Goal: Task Accomplishment & Management: Manage account settings

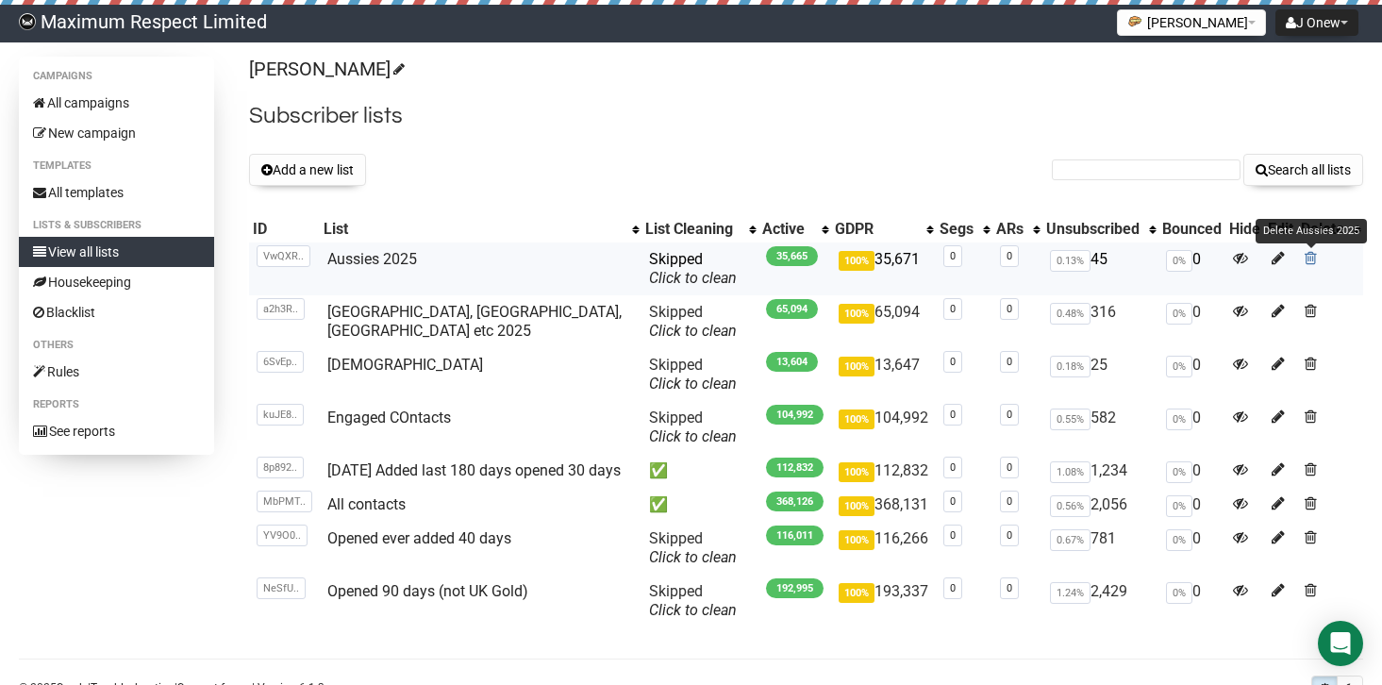
click at [1312, 257] on span at bounding box center [1311, 258] width 12 height 16
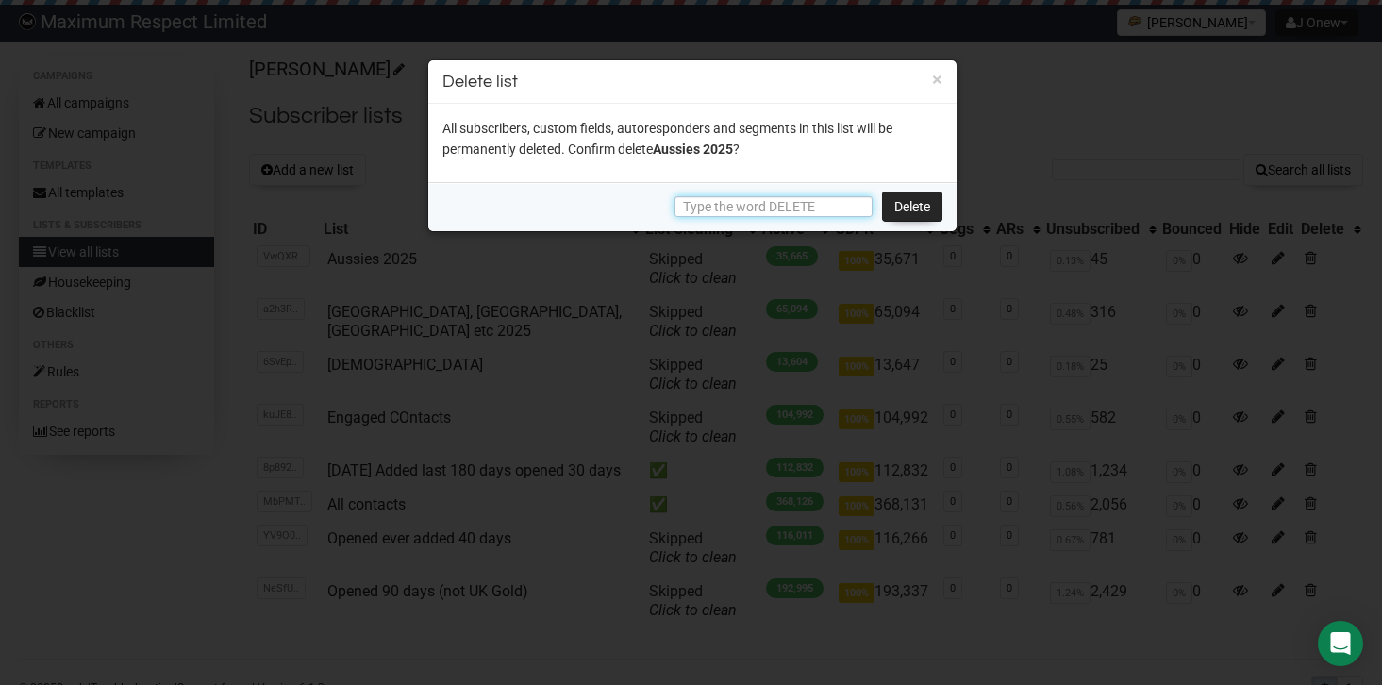
click at [839, 206] on input "text" at bounding box center [774, 206] width 198 height 21
type input "DELETE"
click at [909, 214] on link "Delete" at bounding box center [912, 207] width 60 height 30
click at [905, 208] on link "Delete" at bounding box center [912, 207] width 60 height 30
click at [908, 201] on link "Delete" at bounding box center [912, 207] width 60 height 30
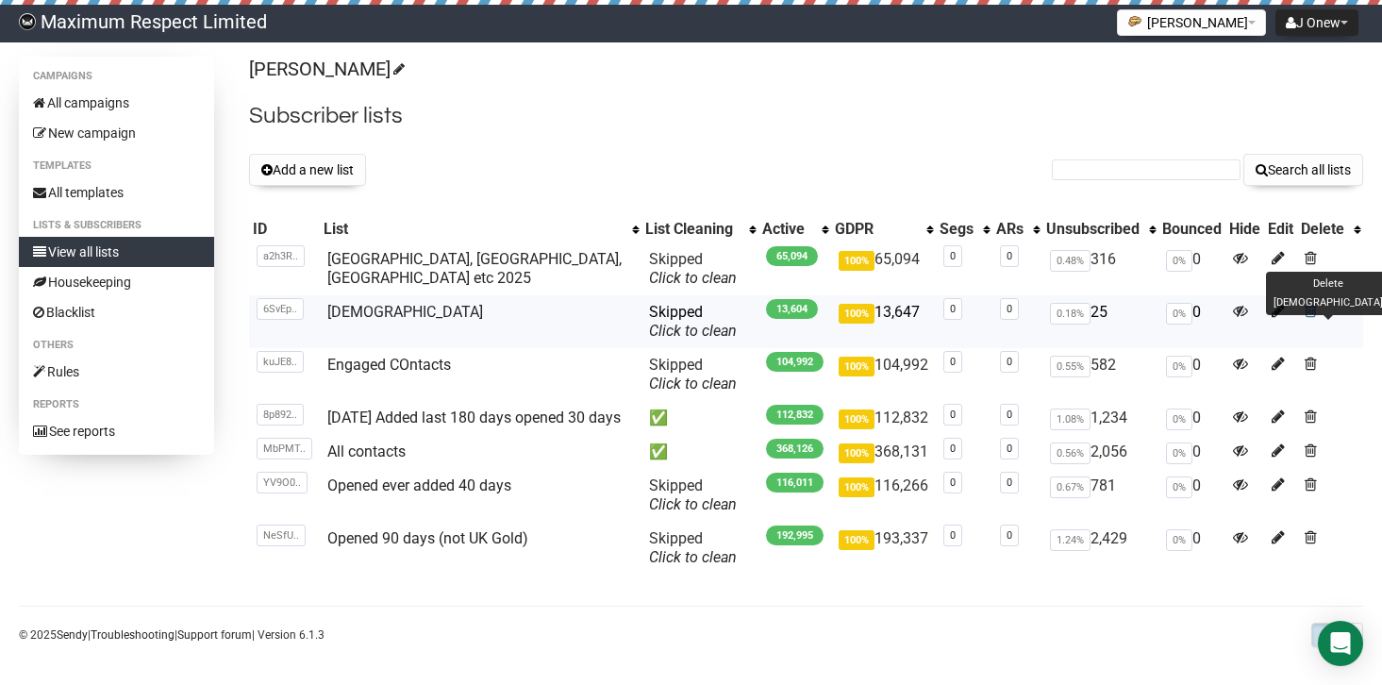
click at [1308, 309] on span at bounding box center [1311, 311] width 12 height 16
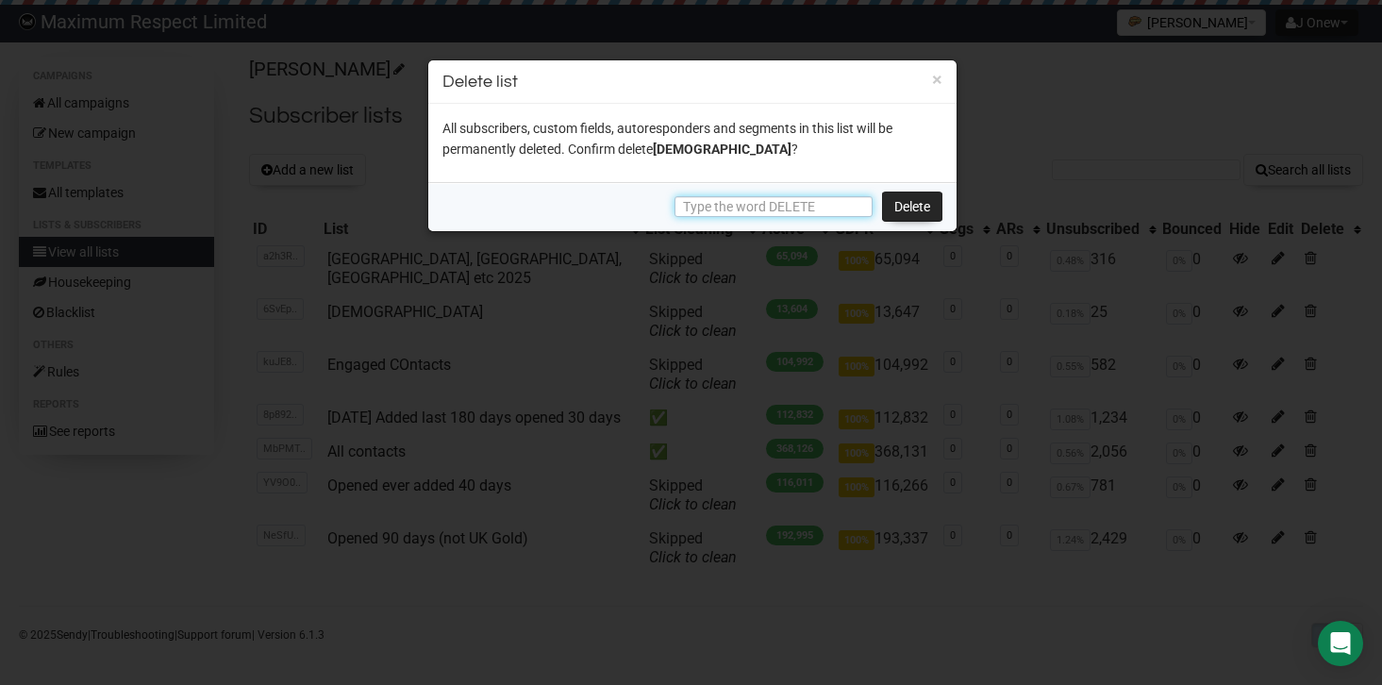
click at [797, 209] on input "text" at bounding box center [774, 206] width 198 height 21
type input "DELETE"
click at [899, 205] on link "Delete" at bounding box center [912, 207] width 60 height 30
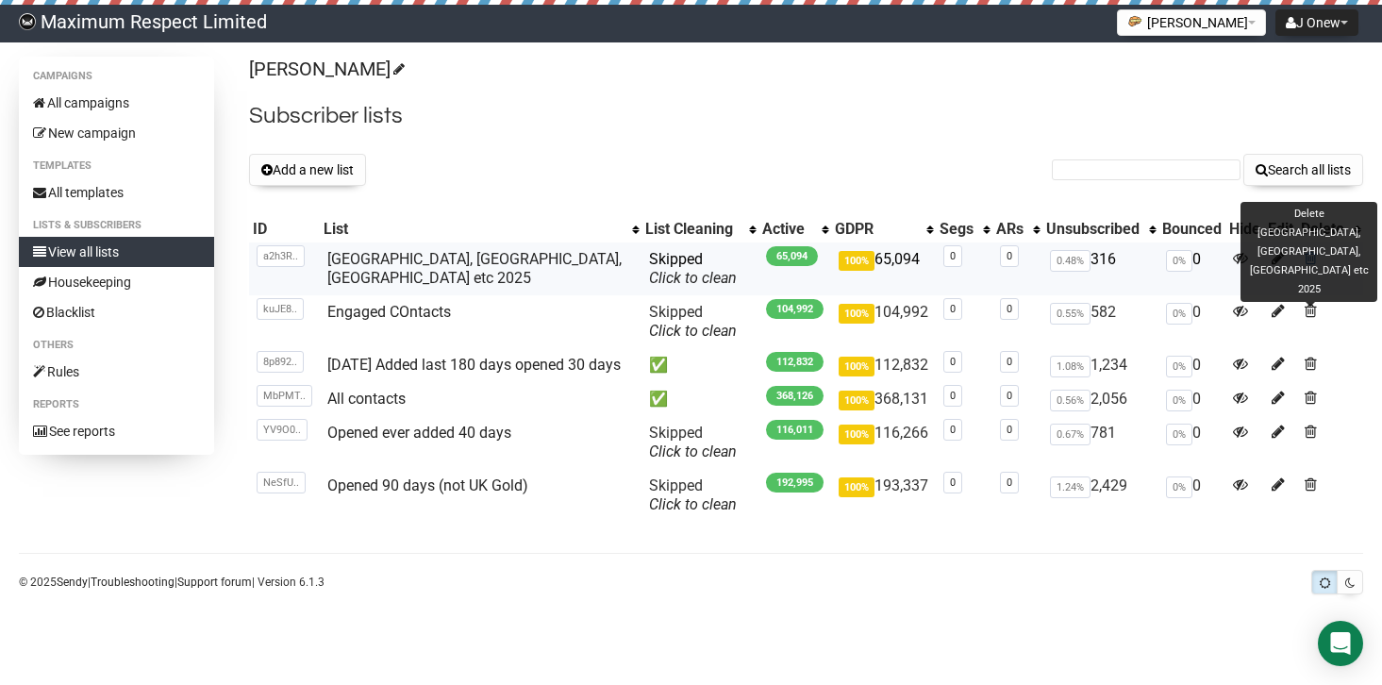
click at [1312, 258] on span at bounding box center [1311, 258] width 12 height 16
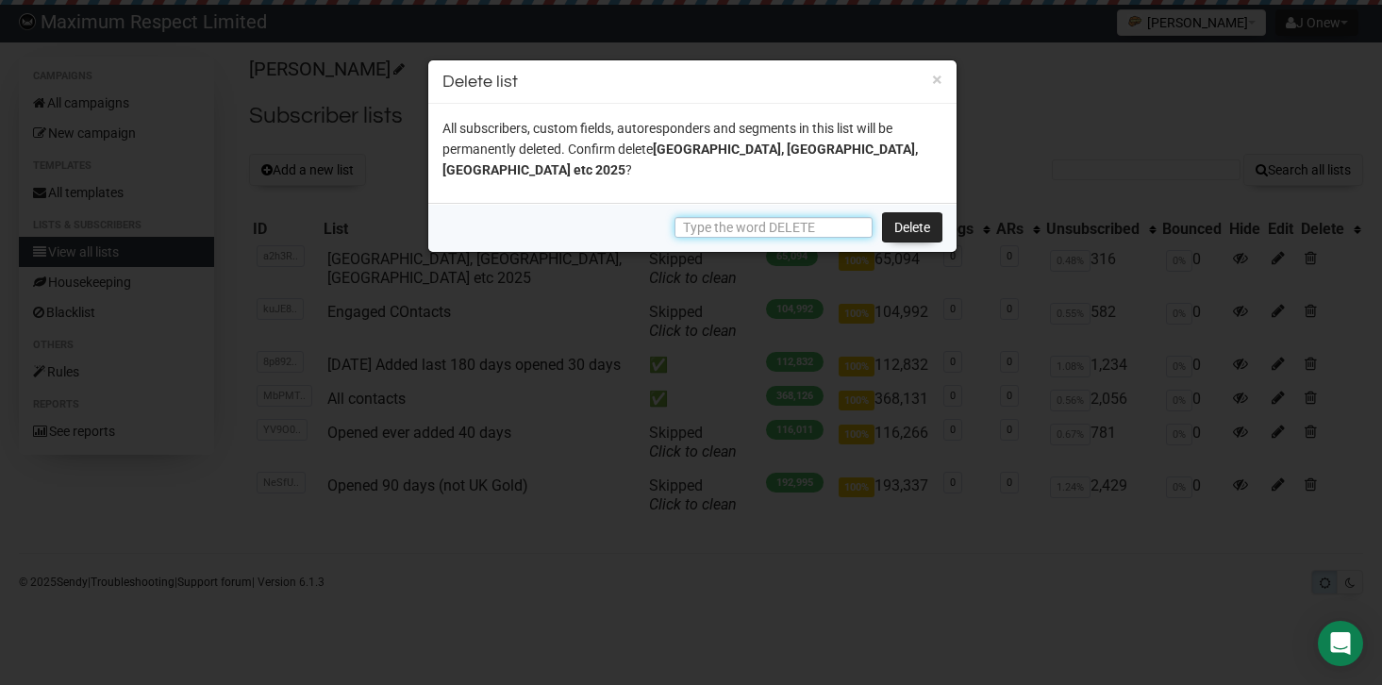
click at [774, 217] on input "text" at bounding box center [774, 227] width 198 height 21
type input "DELETE"
click at [907, 212] on link "Delete" at bounding box center [912, 227] width 60 height 30
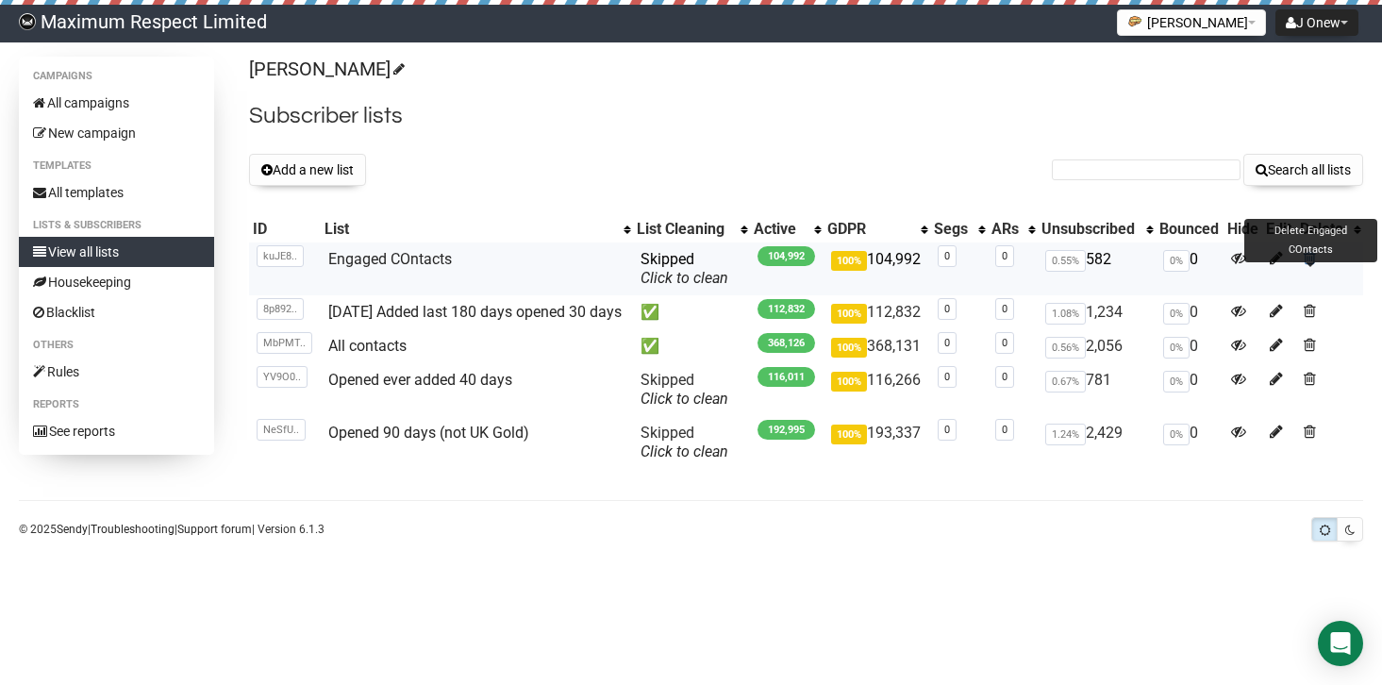
click at [1314, 258] on span at bounding box center [1310, 258] width 12 height 16
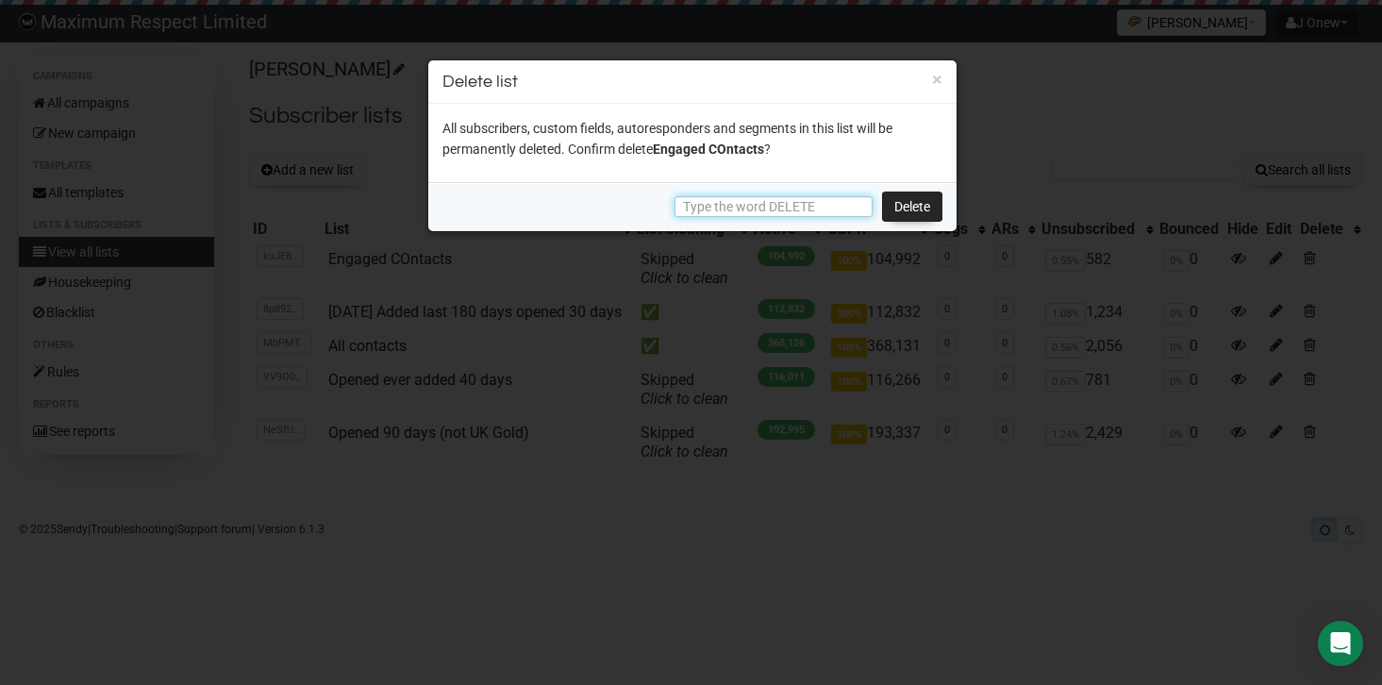
click at [824, 206] on input "text" at bounding box center [774, 206] width 198 height 21
type input "DELETE"
click at [914, 197] on link "Delete" at bounding box center [912, 207] width 60 height 30
click at [899, 209] on link "Delete" at bounding box center [912, 207] width 60 height 30
click at [936, 79] on button "×" at bounding box center [937, 79] width 10 height 17
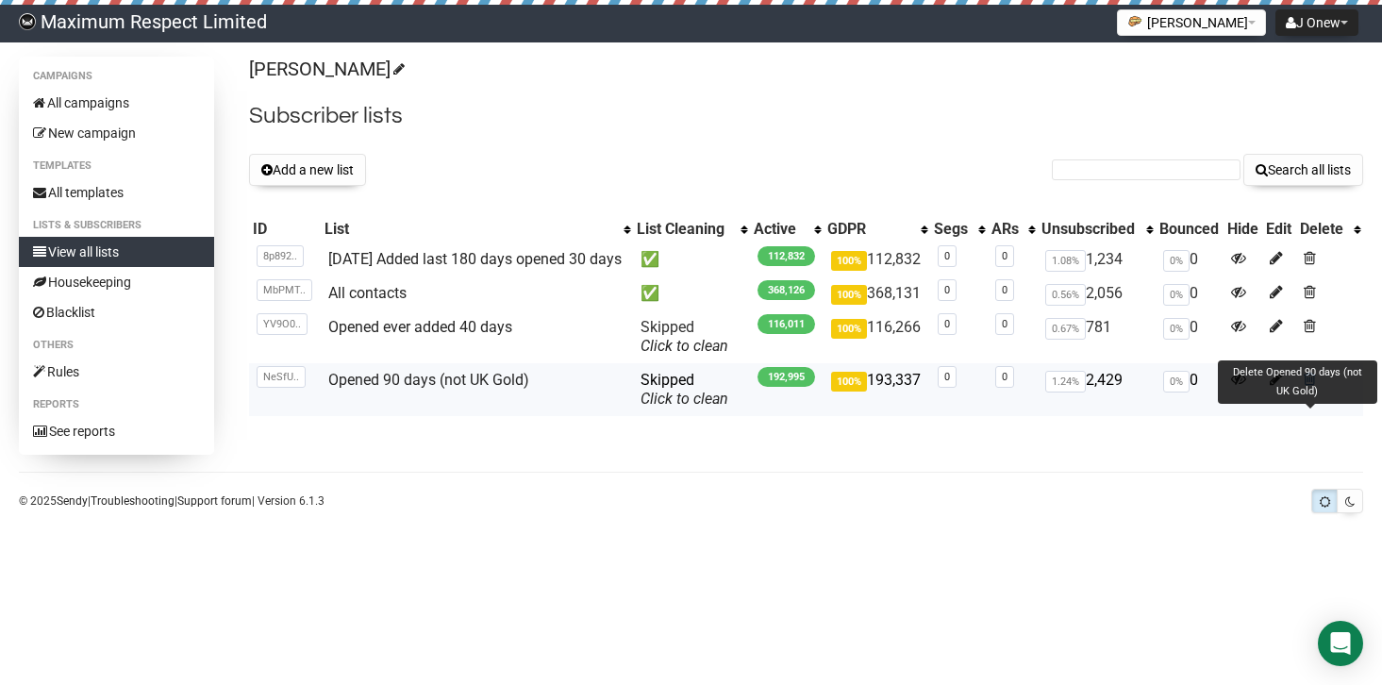
click at [1312, 387] on span at bounding box center [1310, 379] width 12 height 16
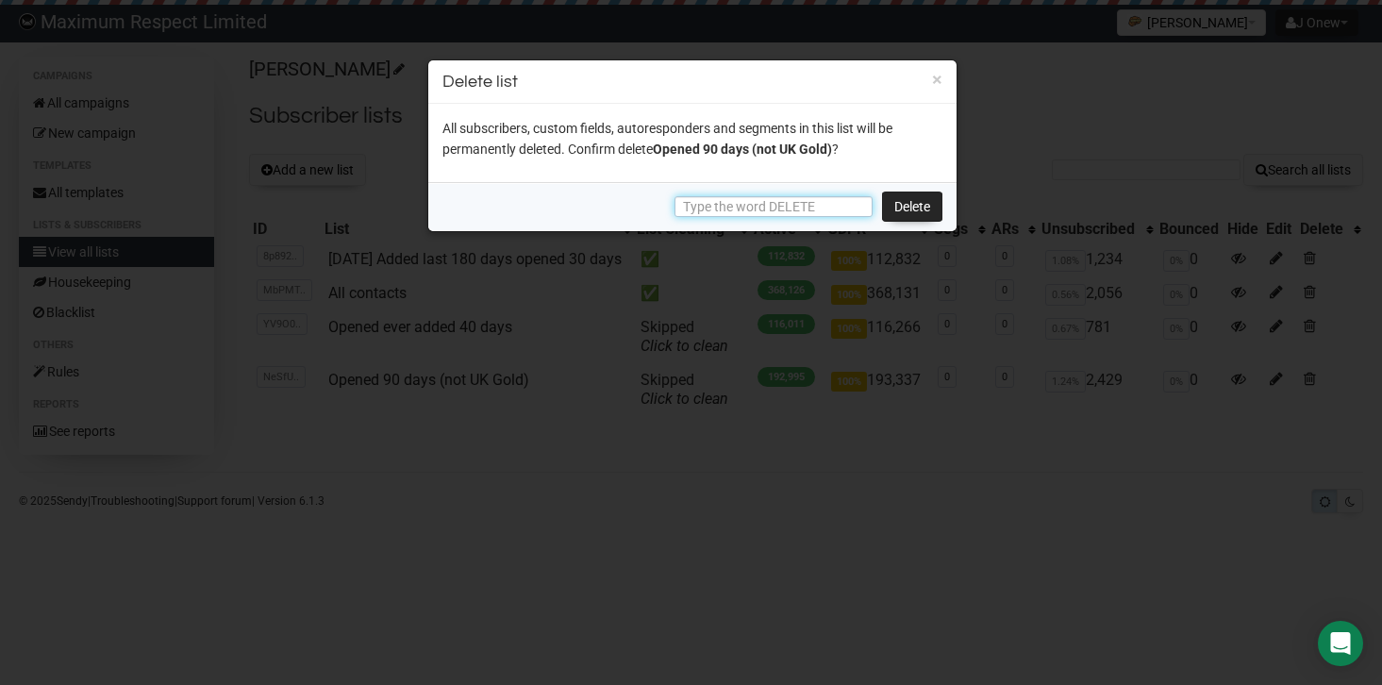
click at [818, 206] on input "text" at bounding box center [774, 206] width 198 height 21
type input "DELETE"
click at [904, 209] on link "Delete" at bounding box center [912, 207] width 60 height 30
click at [915, 208] on link "Delete" at bounding box center [912, 207] width 60 height 30
click at [937, 80] on button "×" at bounding box center [937, 79] width 10 height 17
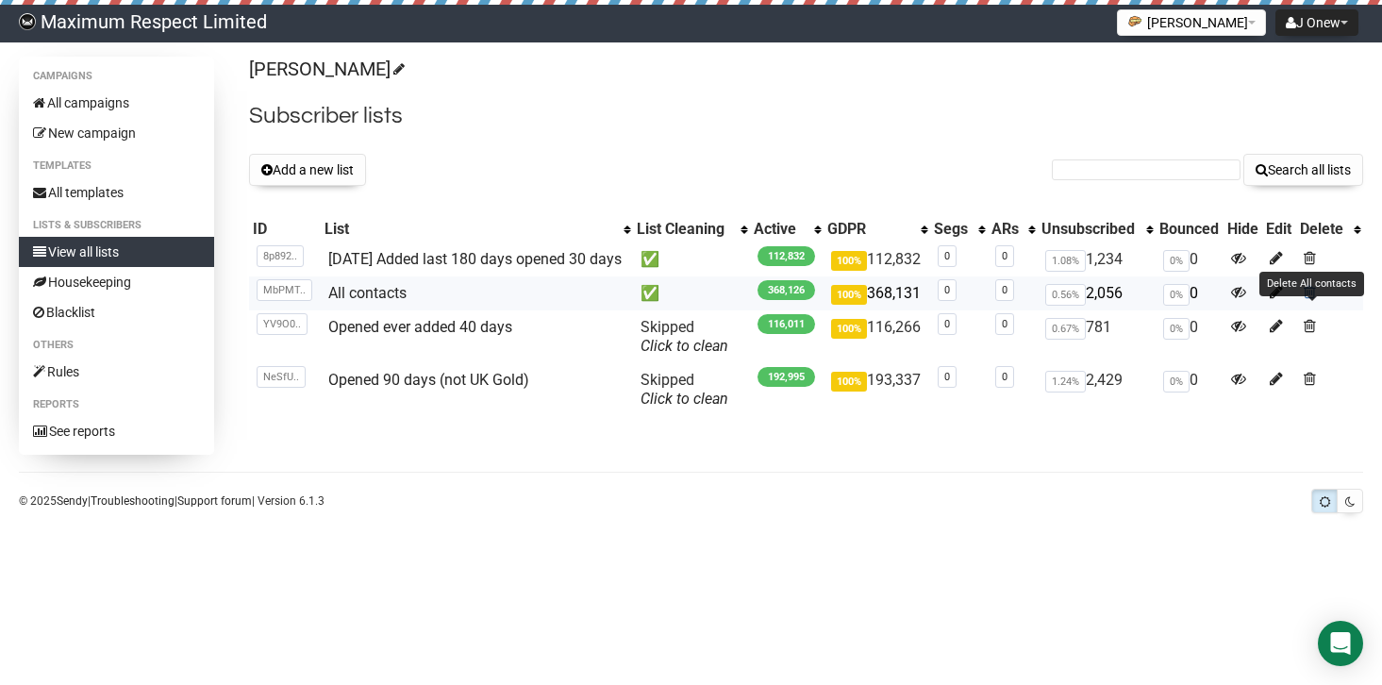
click at [1308, 300] on span at bounding box center [1310, 292] width 12 height 16
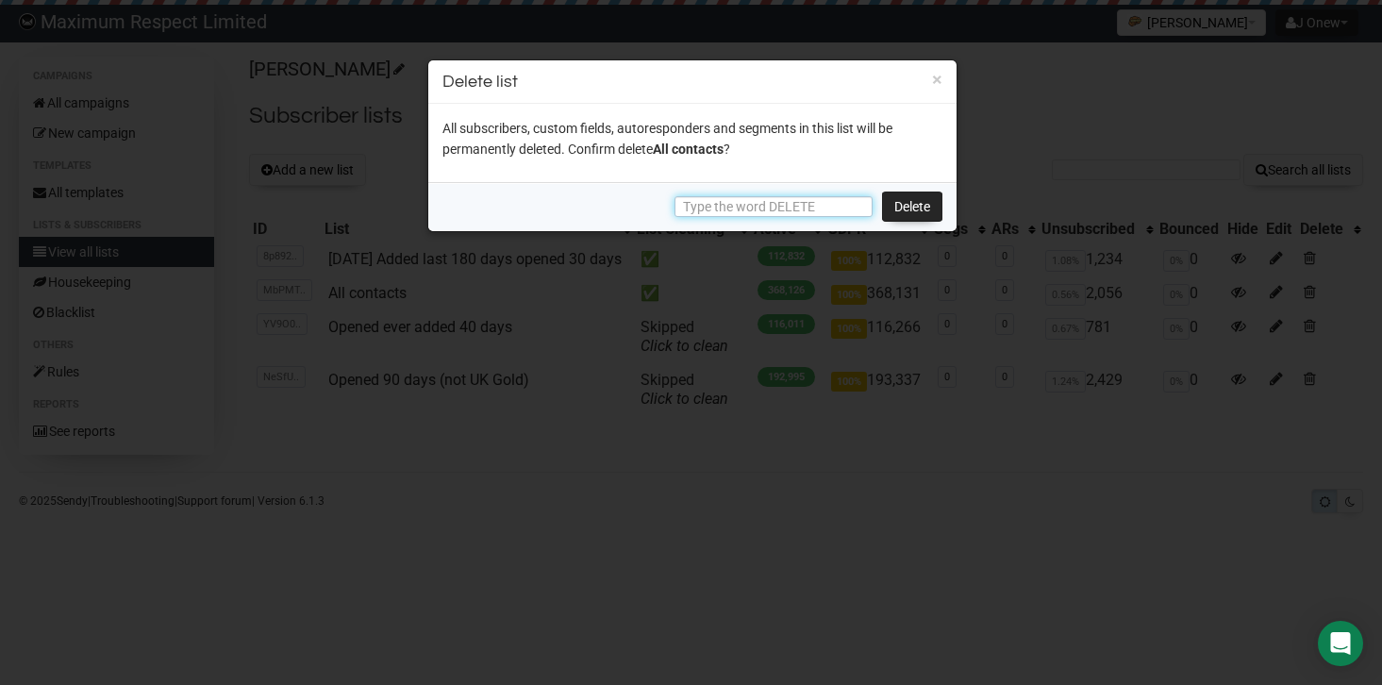
click at [760, 210] on input "text" at bounding box center [774, 206] width 198 height 21
type input "DELETE"
click at [906, 205] on link "Delete" at bounding box center [912, 207] width 60 height 30
click at [936, 76] on button "×" at bounding box center [937, 79] width 10 height 17
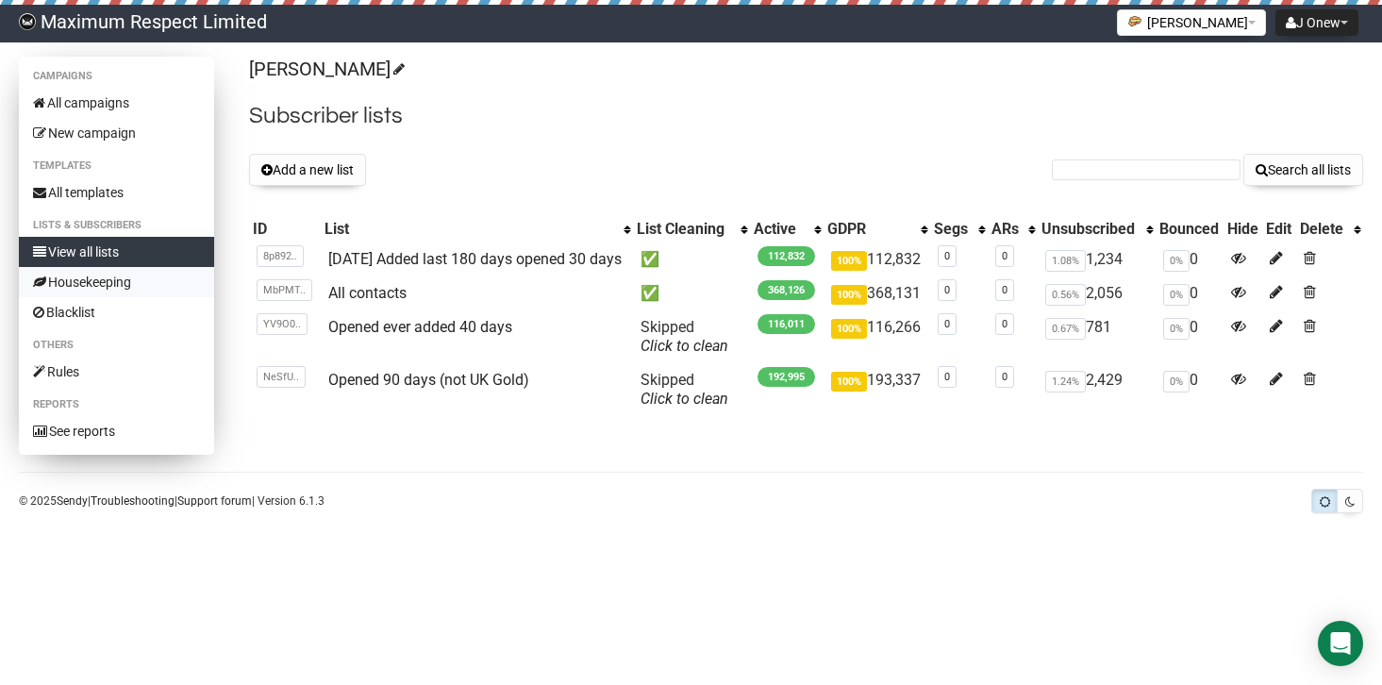
click at [119, 283] on link "Housekeeping" at bounding box center [116, 282] width 195 height 30
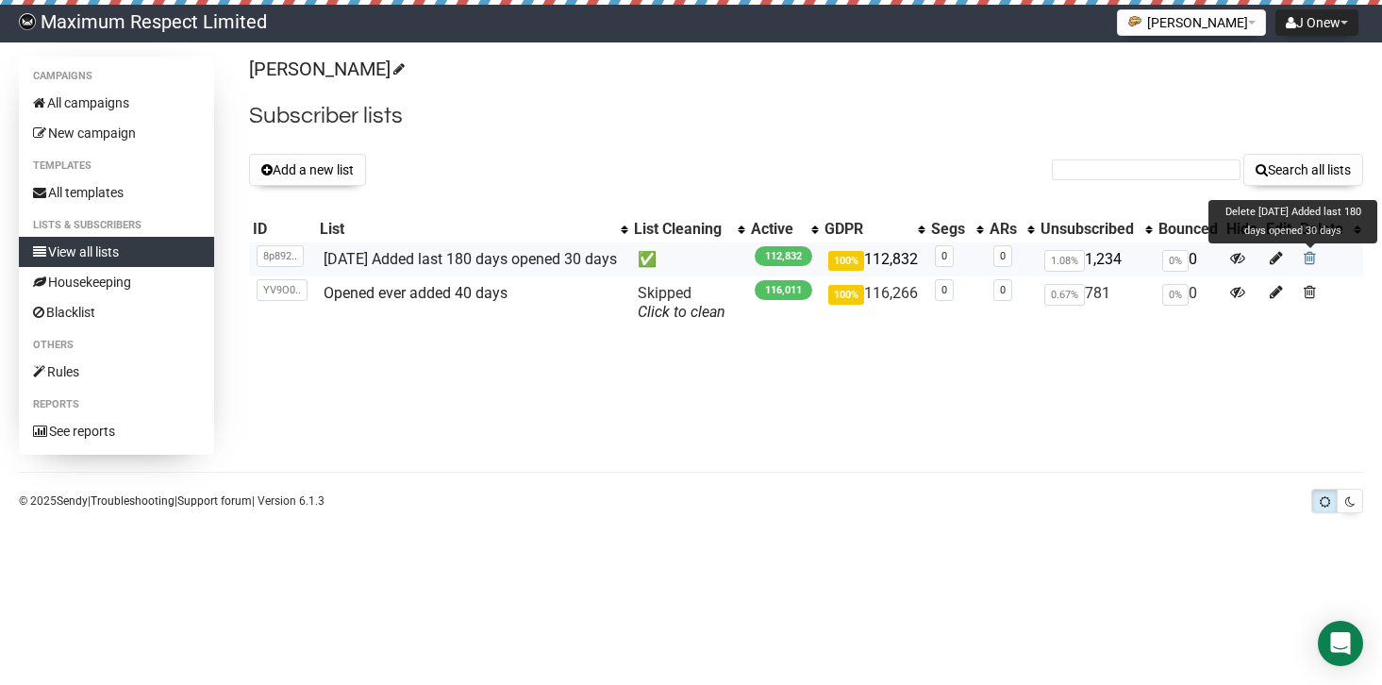
click at [1311, 257] on span at bounding box center [1310, 258] width 12 height 16
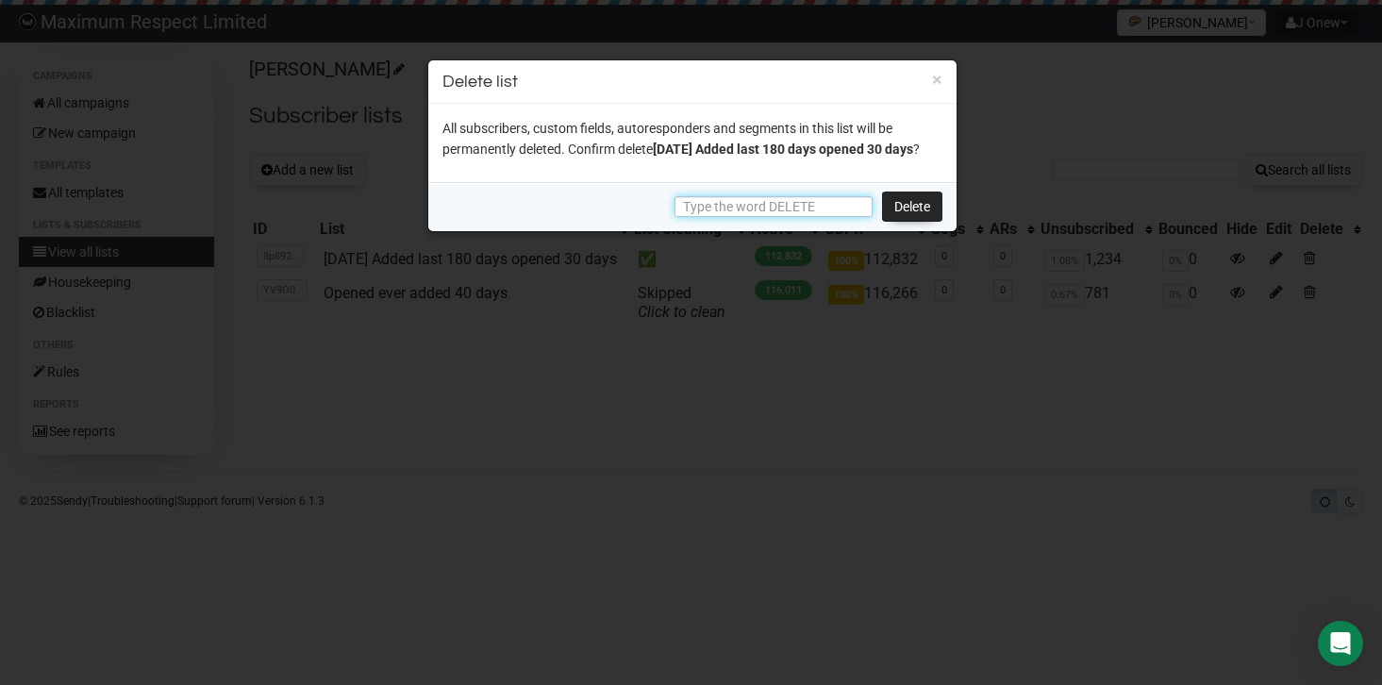
click at [809, 217] on input "text" at bounding box center [774, 206] width 198 height 21
type input "DELETE"
click at [912, 222] on link "Delete" at bounding box center [912, 207] width 60 height 30
click at [915, 221] on link "Delete" at bounding box center [912, 207] width 60 height 30
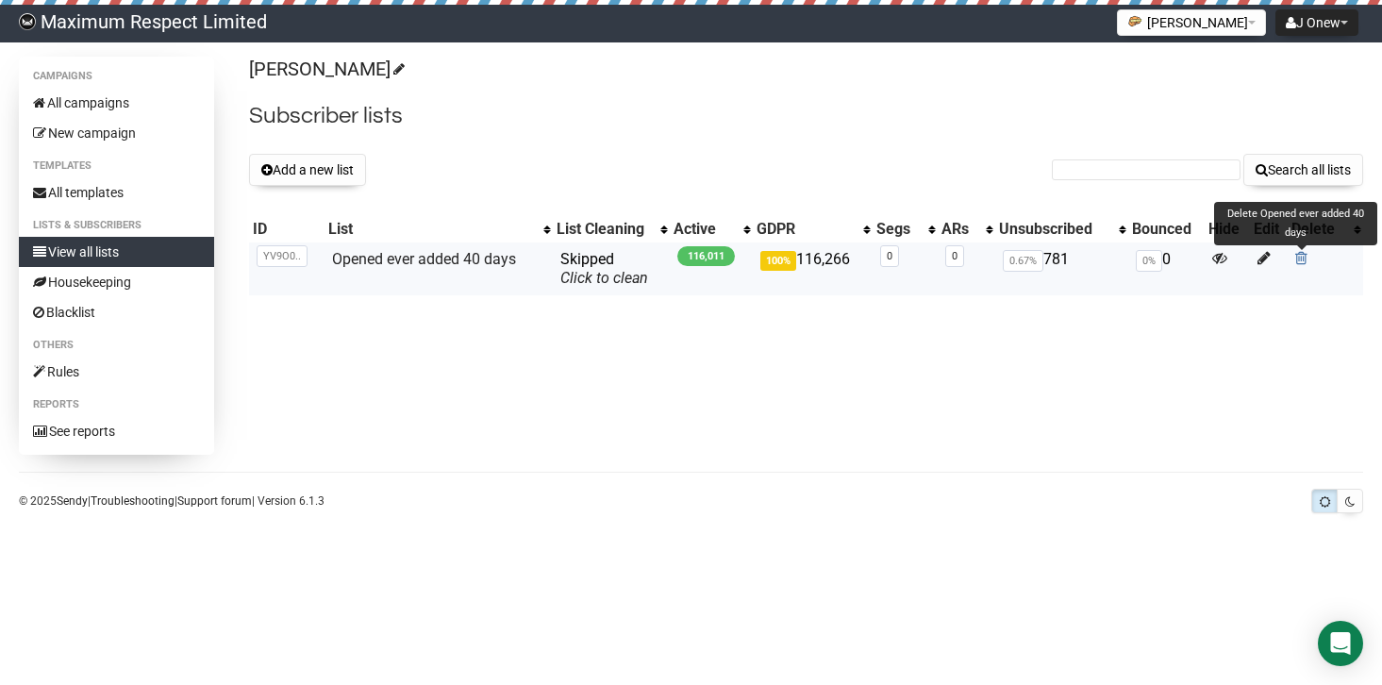
click at [1301, 260] on span at bounding box center [1301, 258] width 12 height 16
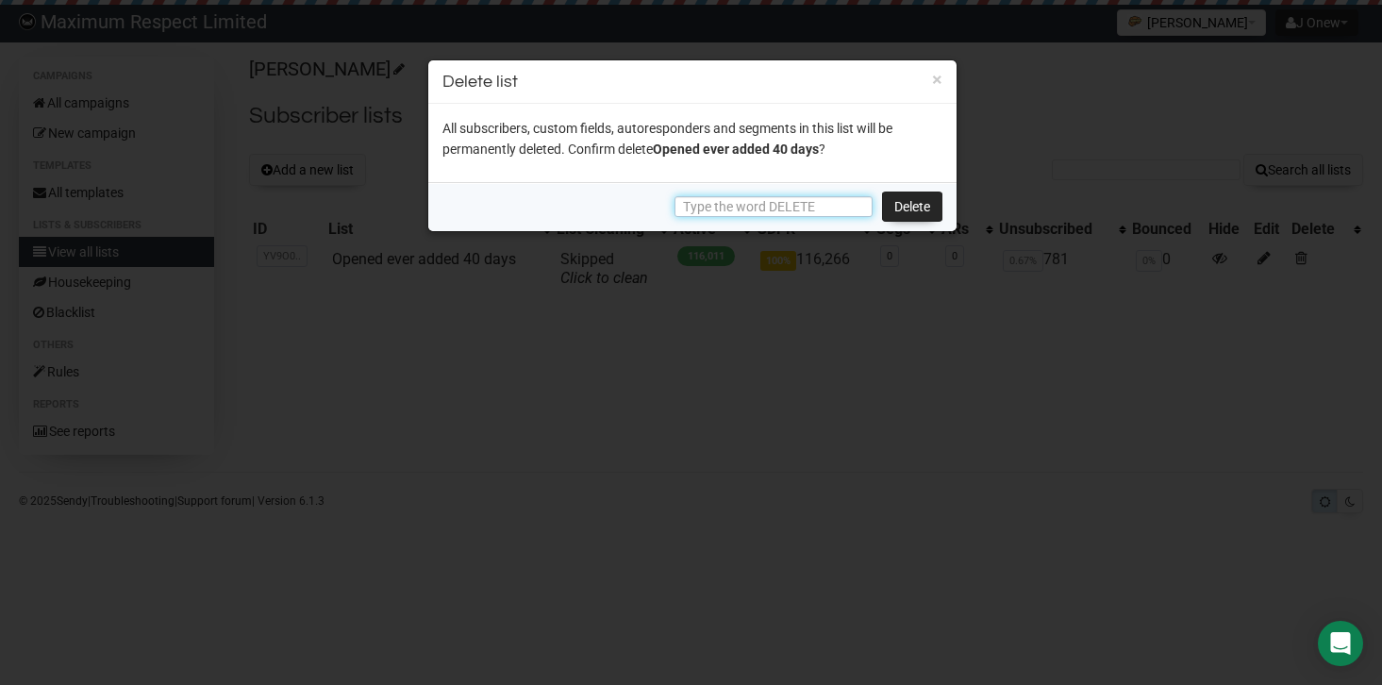
click at [783, 206] on input "text" at bounding box center [774, 206] width 198 height 21
type input "DELETE"
click at [921, 201] on link "Delete" at bounding box center [912, 207] width 60 height 30
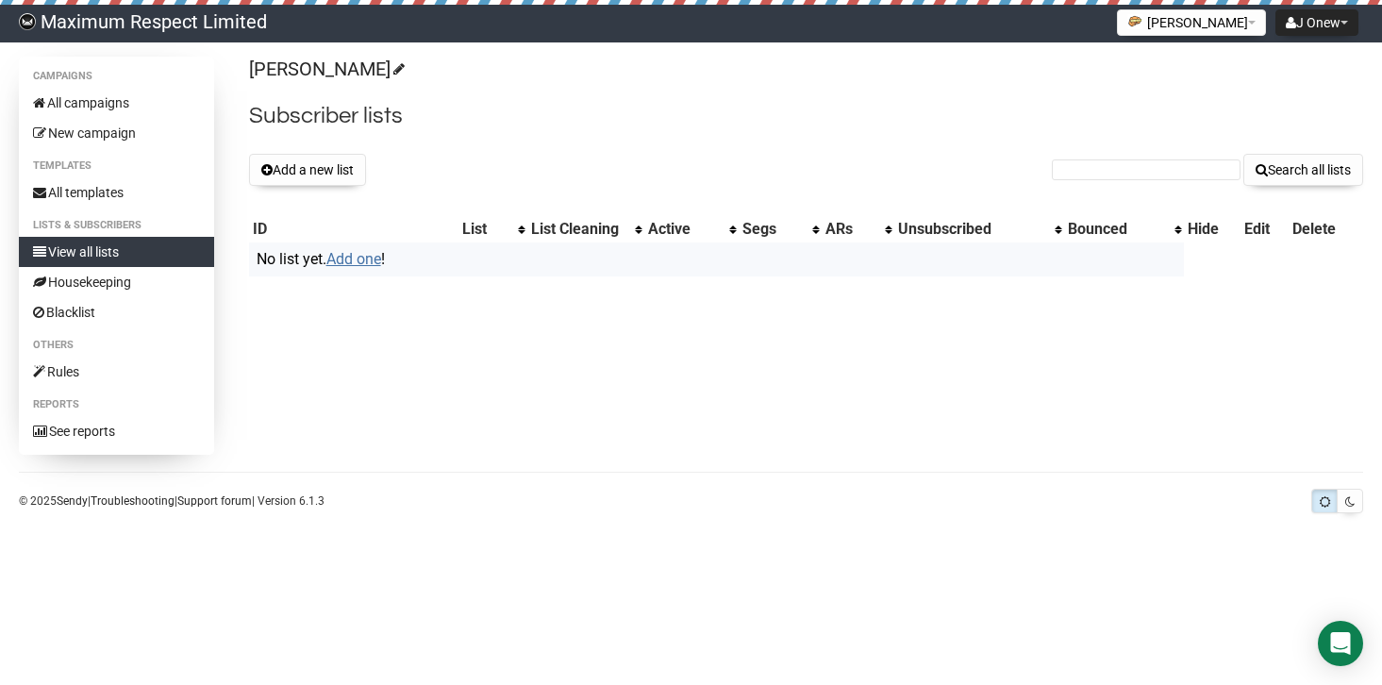
click at [370, 260] on link "Add one" at bounding box center [353, 259] width 55 height 18
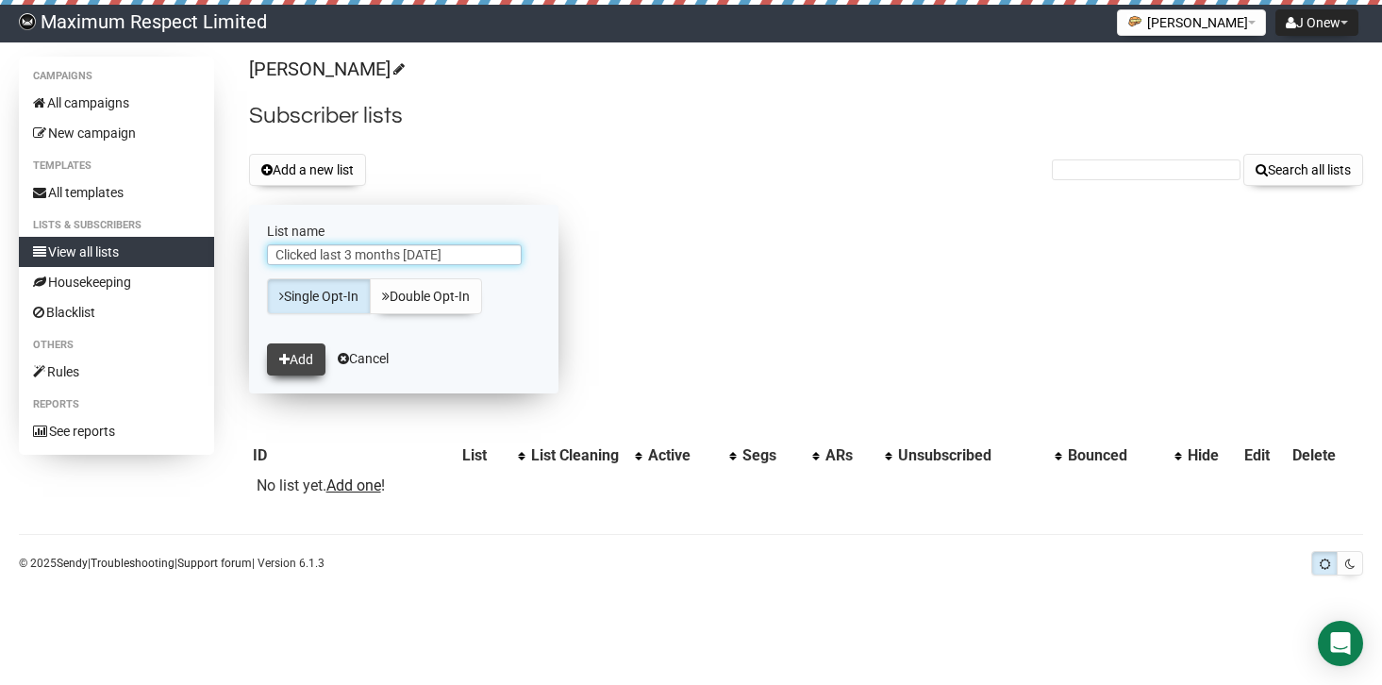
type input "Clicked last 3 months 31 aug 2025"
click at [314, 367] on button "Add" at bounding box center [296, 359] width 58 height 32
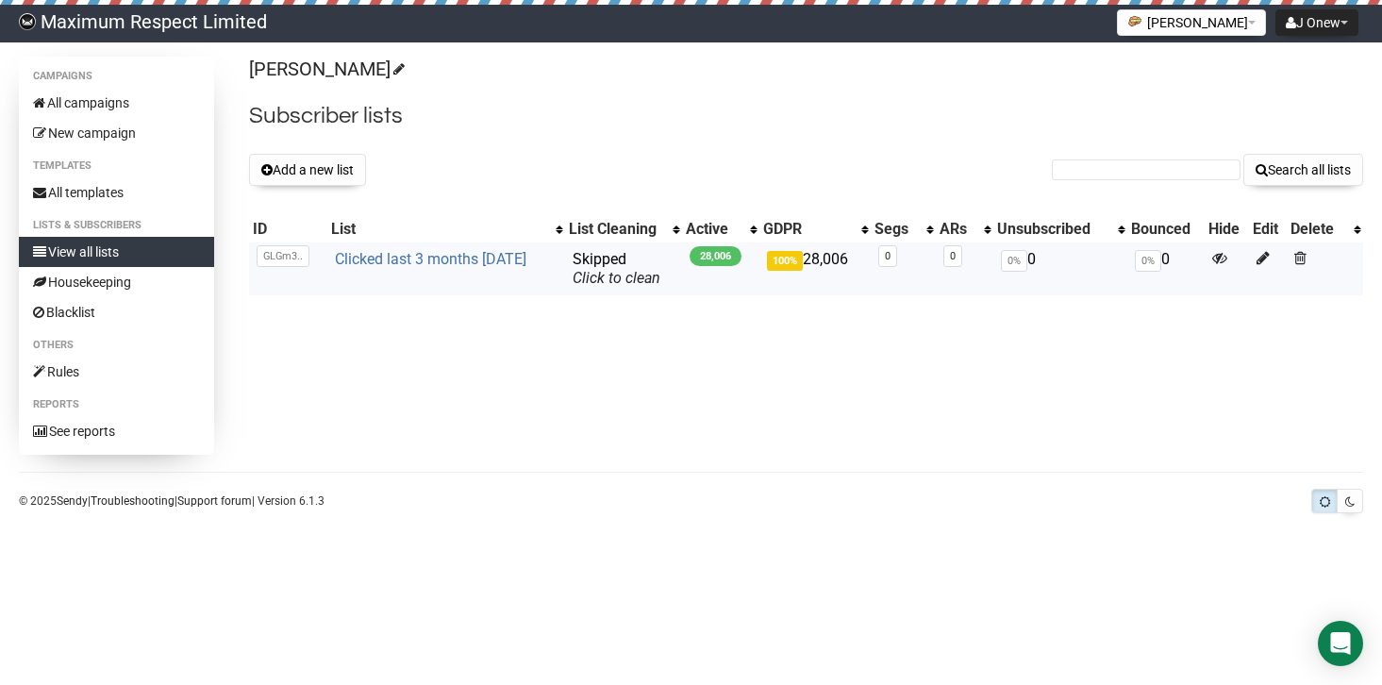
click at [460, 256] on link "Clicked last 3 months [DATE]" at bounding box center [431, 259] width 192 height 18
